Goal: Entertainment & Leisure: Consume media (video, audio)

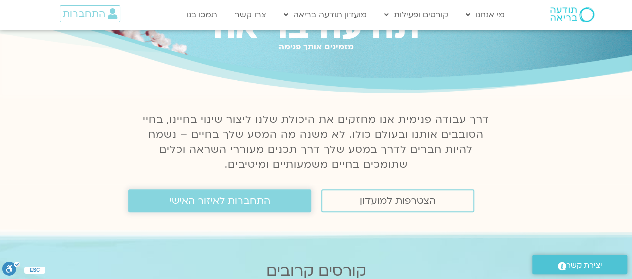
click at [166, 205] on link "התחברות לאיזור האישי" at bounding box center [219, 200] width 183 height 23
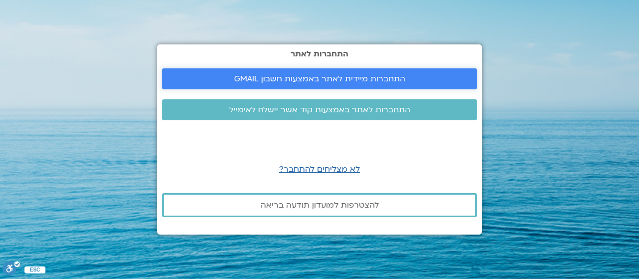
click at [297, 75] on span "התחברות מיידית לאתר באמצעות חשבון GMAIL" at bounding box center [319, 78] width 171 height 9
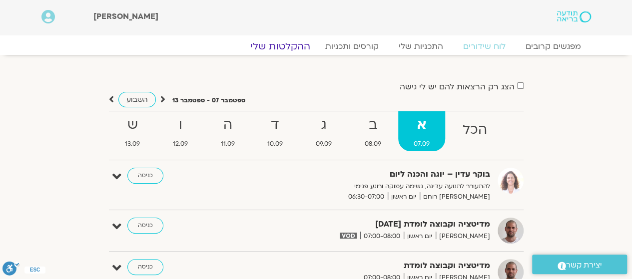
click at [274, 46] on link "ההקלטות שלי" at bounding box center [280, 46] width 84 height 12
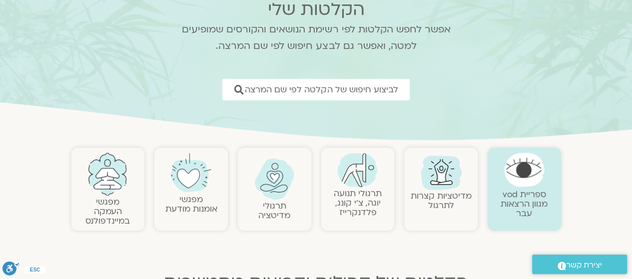
scroll to position [81, 0]
click at [433, 184] on img at bounding box center [441, 171] width 48 height 48
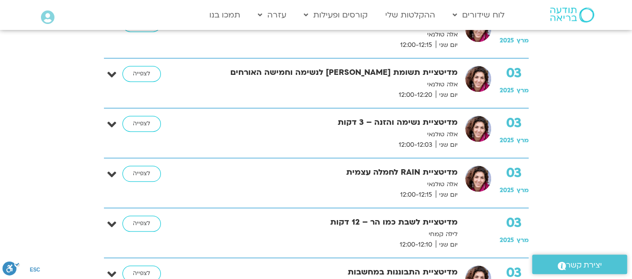
scroll to position [372, 0]
click at [148, 122] on link "לצפייה" at bounding box center [141, 123] width 38 height 16
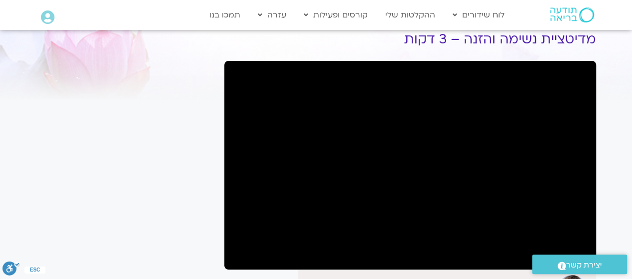
scroll to position [56, 0]
